Goal: Information Seeking & Learning: Check status

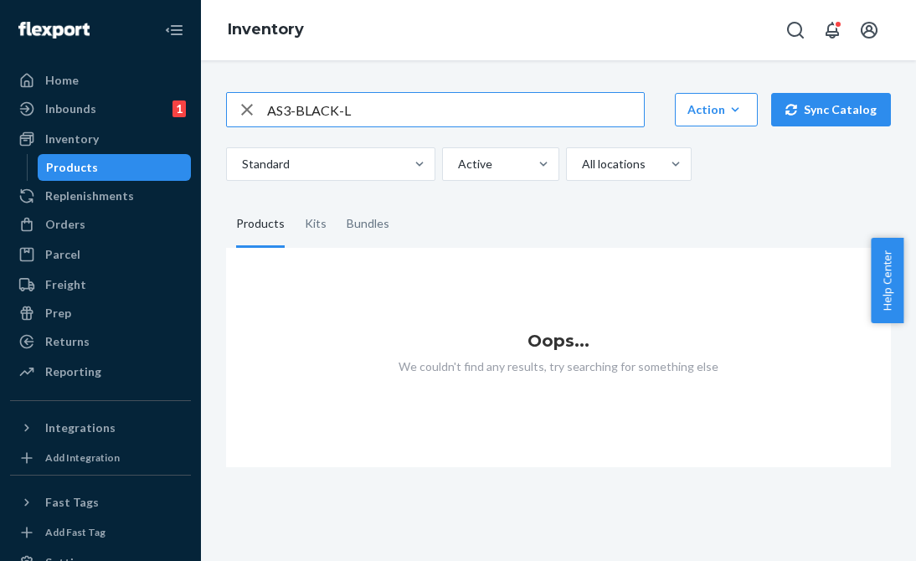
click at [352, 104] on input "AS3-BLACK-L" at bounding box center [455, 109] width 377 height 33
click at [372, 104] on input "AS3-BLACK-L" at bounding box center [455, 109] width 377 height 33
paste input "SRCN"
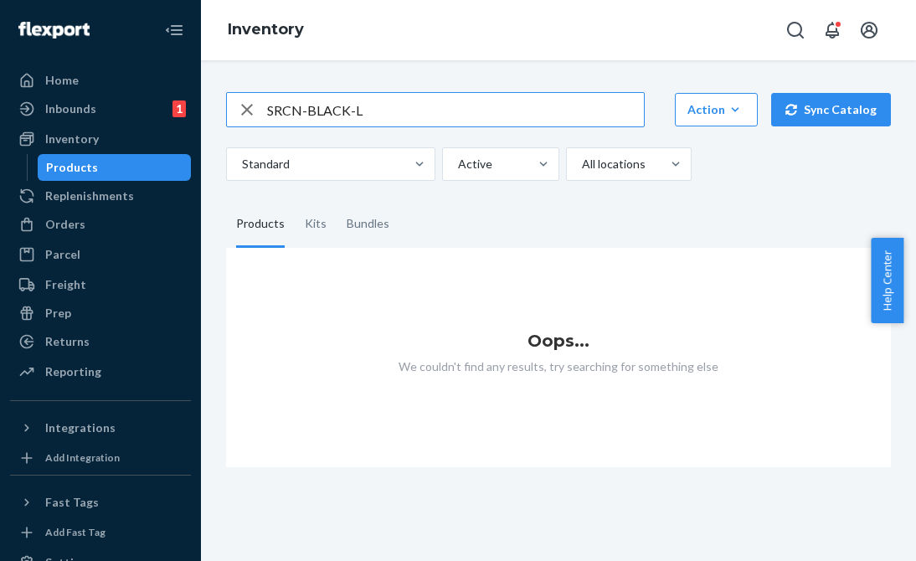
type input "SRCN-BLACK-L"
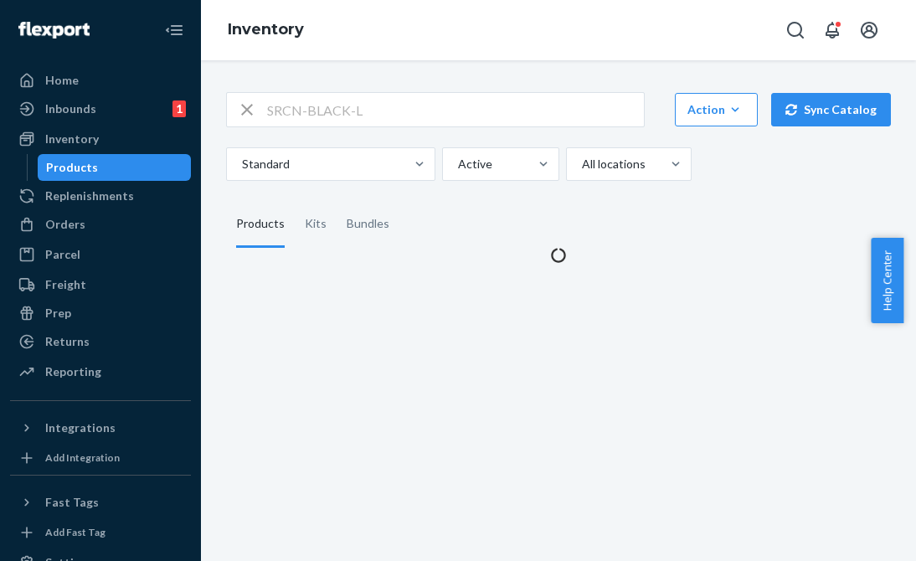
click at [440, 46] on div "Inventory" at bounding box center [558, 30] width 715 height 60
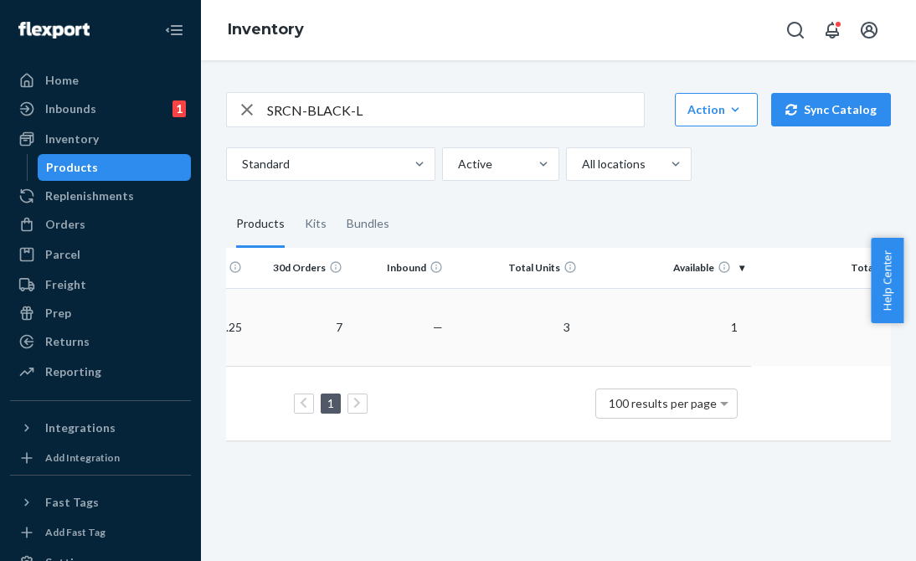
scroll to position [0, 432]
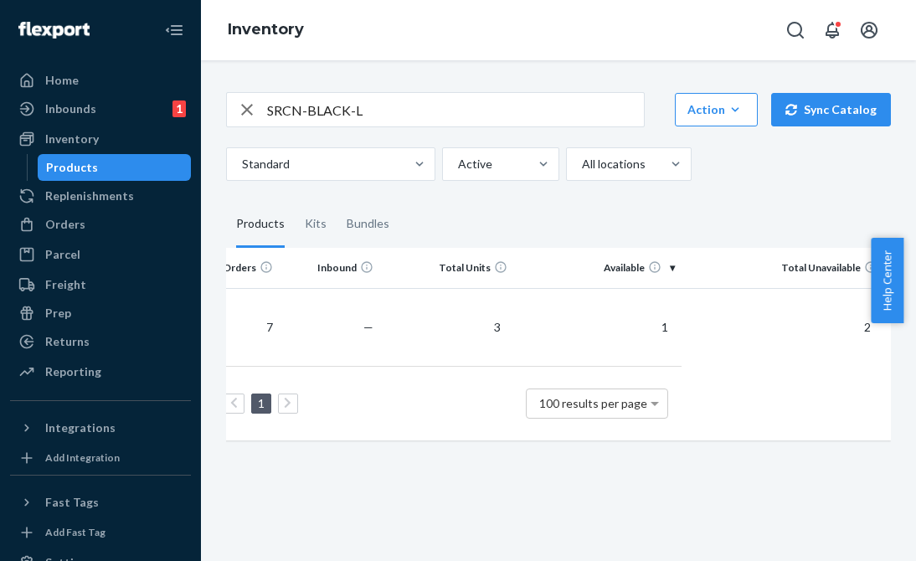
click at [682, 222] on fieldset "Products Kits Bundles" at bounding box center [558, 224] width 665 height 47
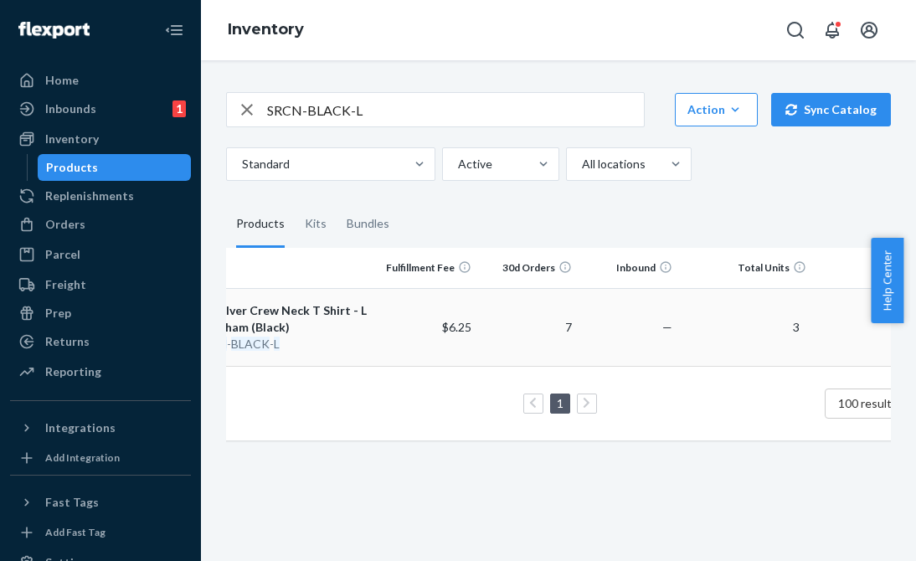
scroll to position [0, 0]
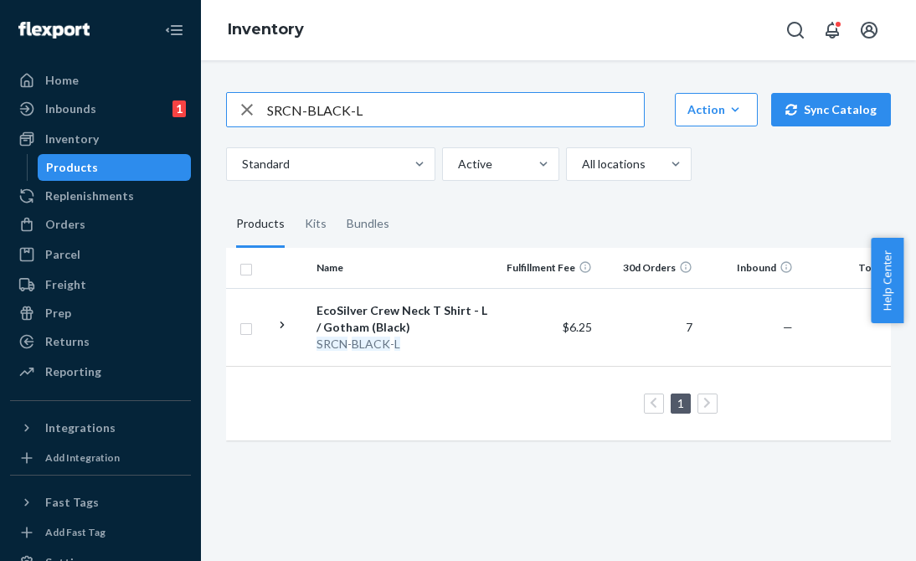
click at [399, 105] on input "SRCN-BLACK-L" at bounding box center [455, 109] width 377 height 33
paste input "RCN-DARKGRAY"
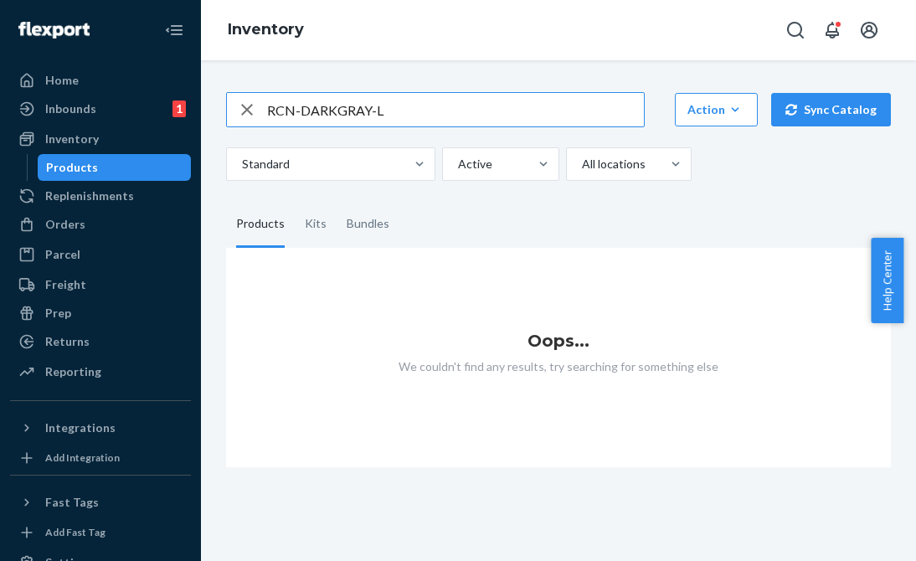
click at [270, 111] on input "RCN-DARKGRAY-L" at bounding box center [455, 109] width 377 height 33
type input "SRCN-DARKGRAY-L"
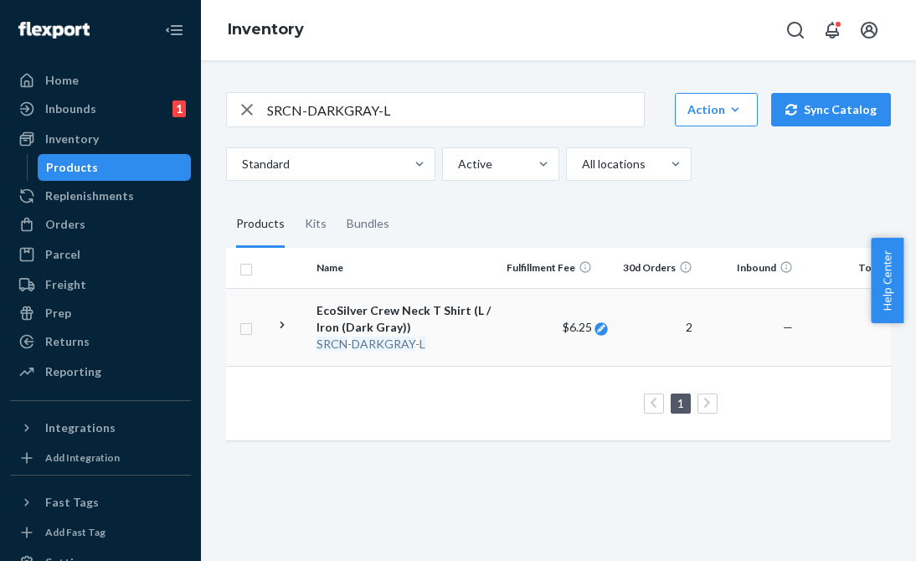
scroll to position [0, 432]
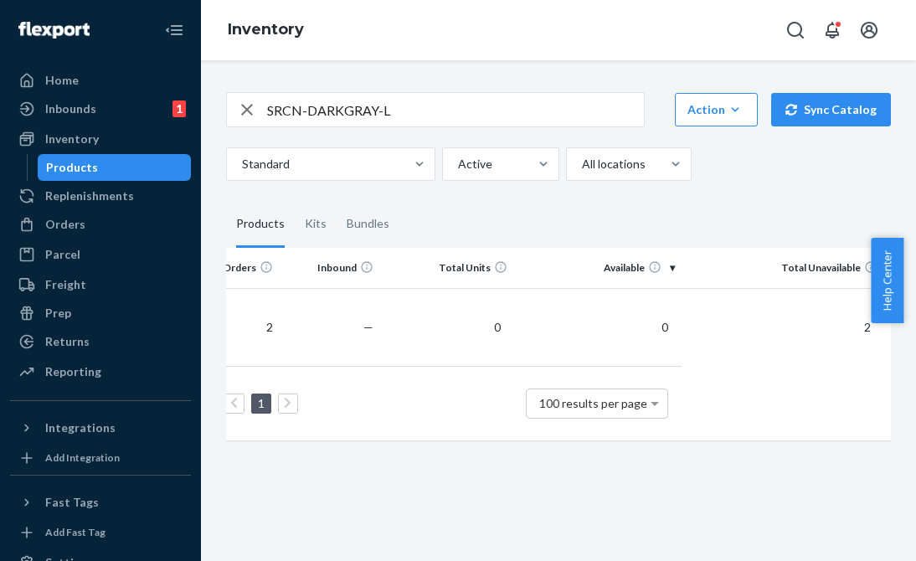
click at [728, 201] on fieldset "Products Kits Bundles" at bounding box center [558, 224] width 665 height 47
